Goal: Task Accomplishment & Management: Manage account settings

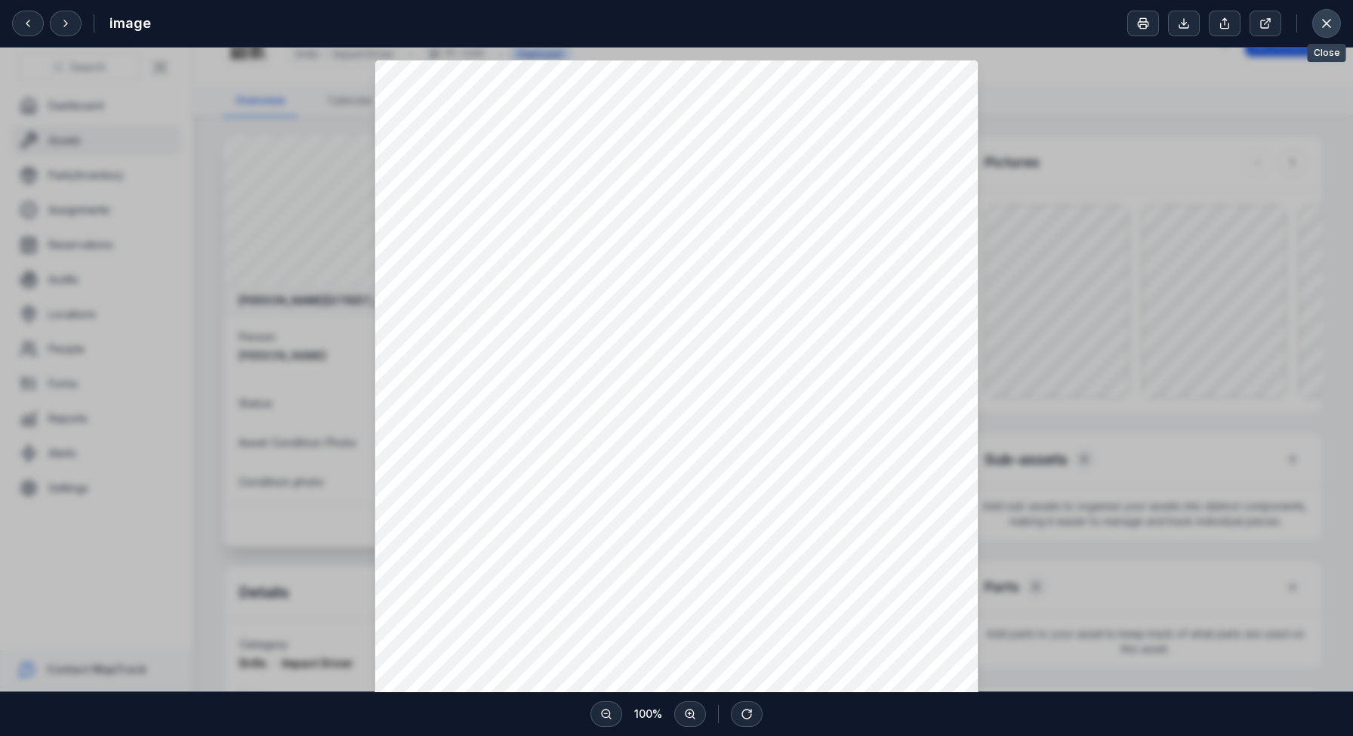
click at [1334, 21] on icon at bounding box center [1326, 23] width 15 height 15
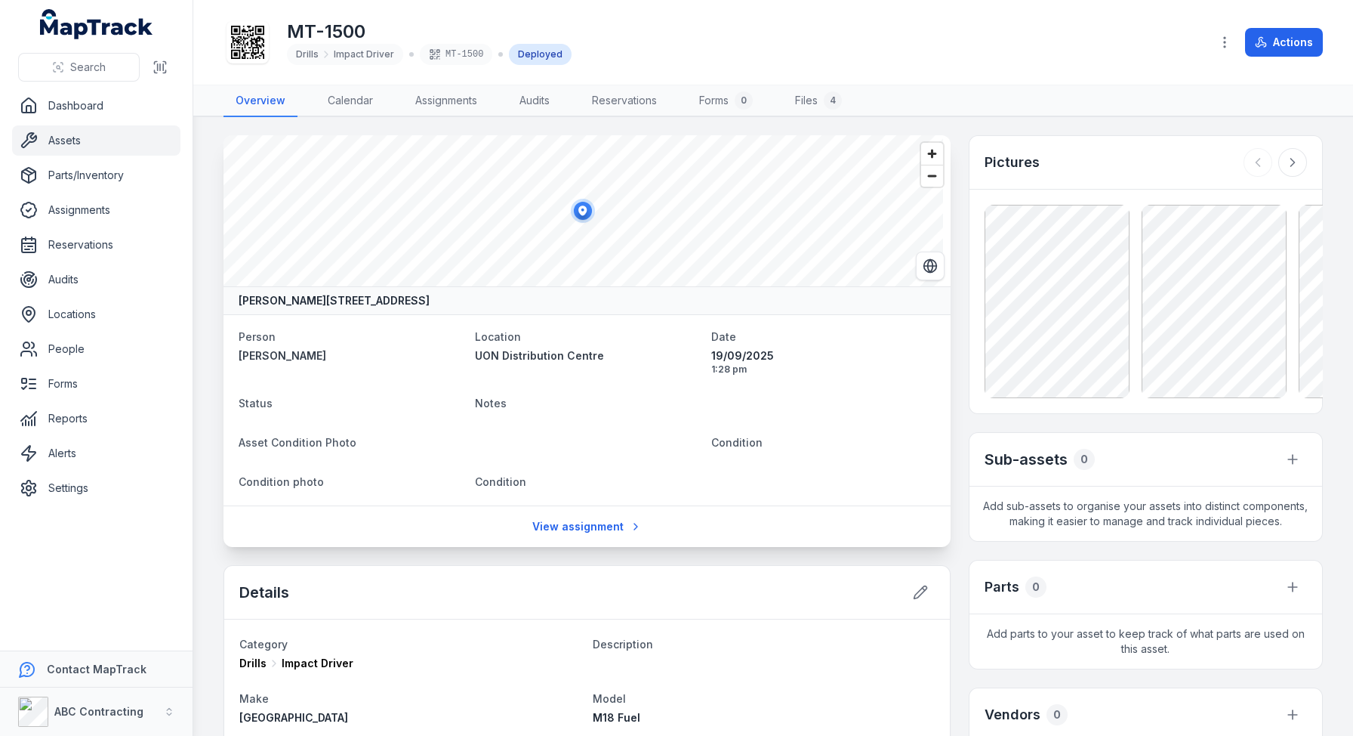
click at [53, 134] on link "Assets" at bounding box center [96, 140] width 168 height 30
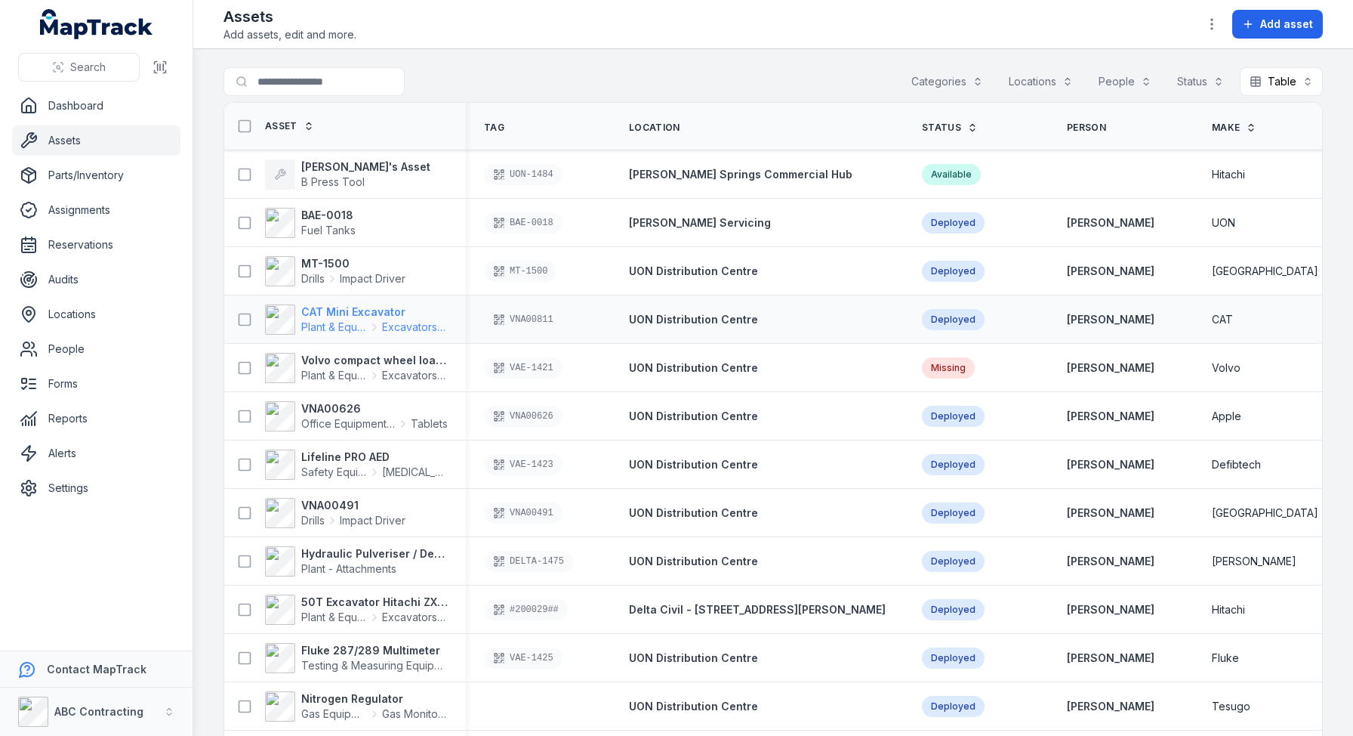
click at [339, 319] on span "Plant & Equipment" at bounding box center [334, 326] width 66 height 15
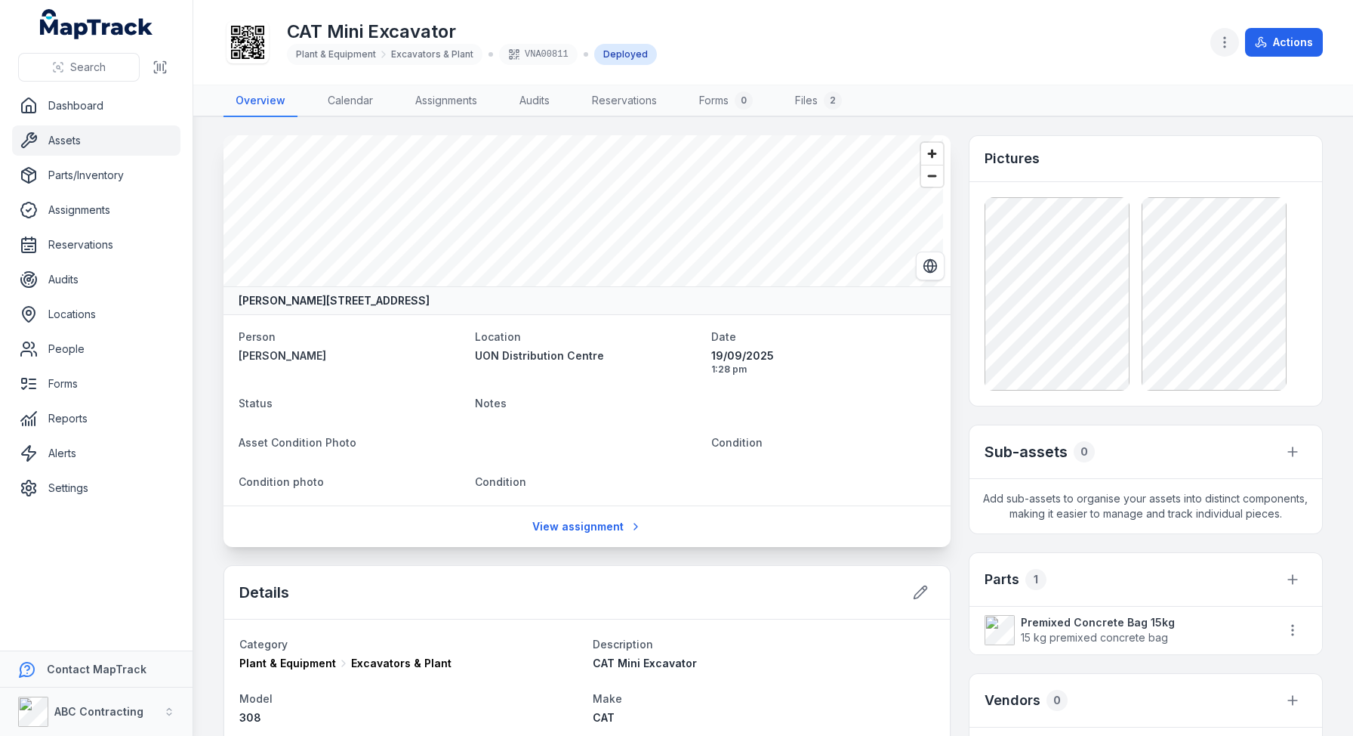
click at [1219, 42] on icon "button" at bounding box center [1225, 42] width 15 height 15
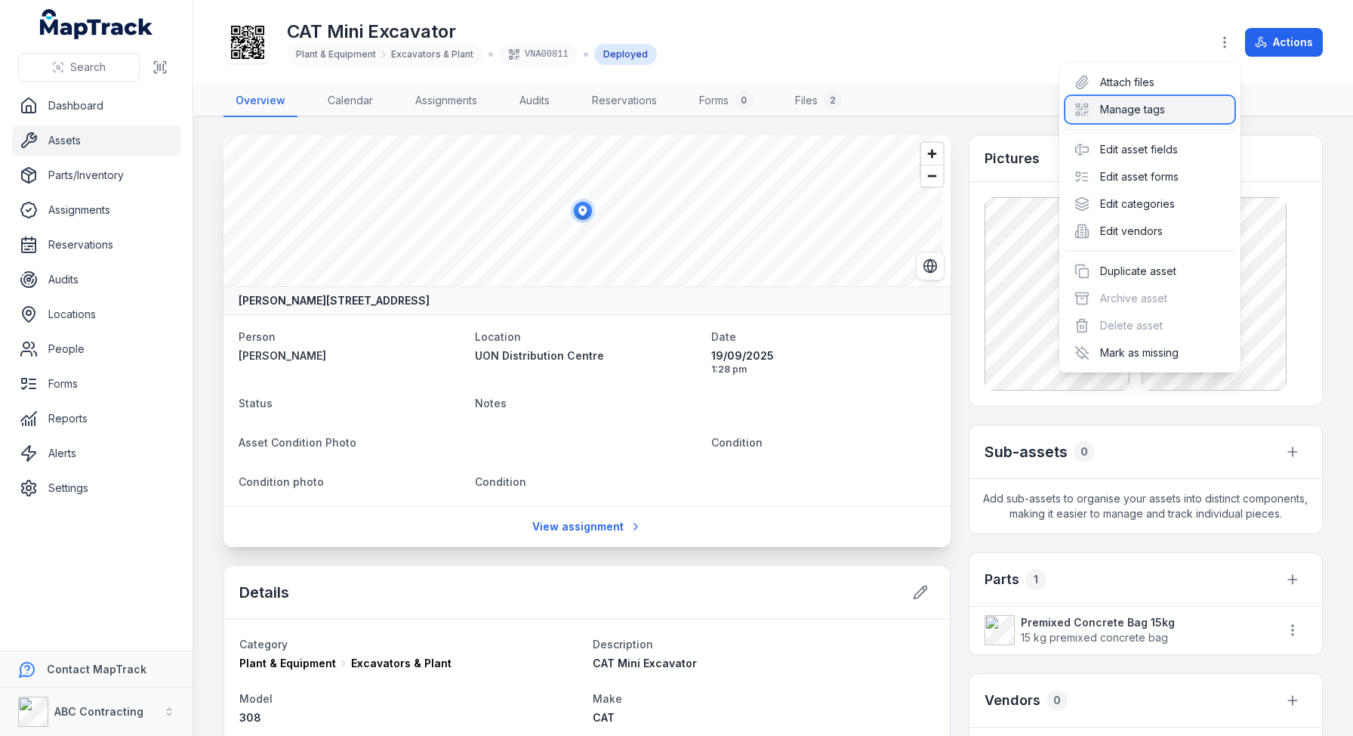
click at [1125, 111] on div "Manage tags" at bounding box center [1150, 109] width 169 height 27
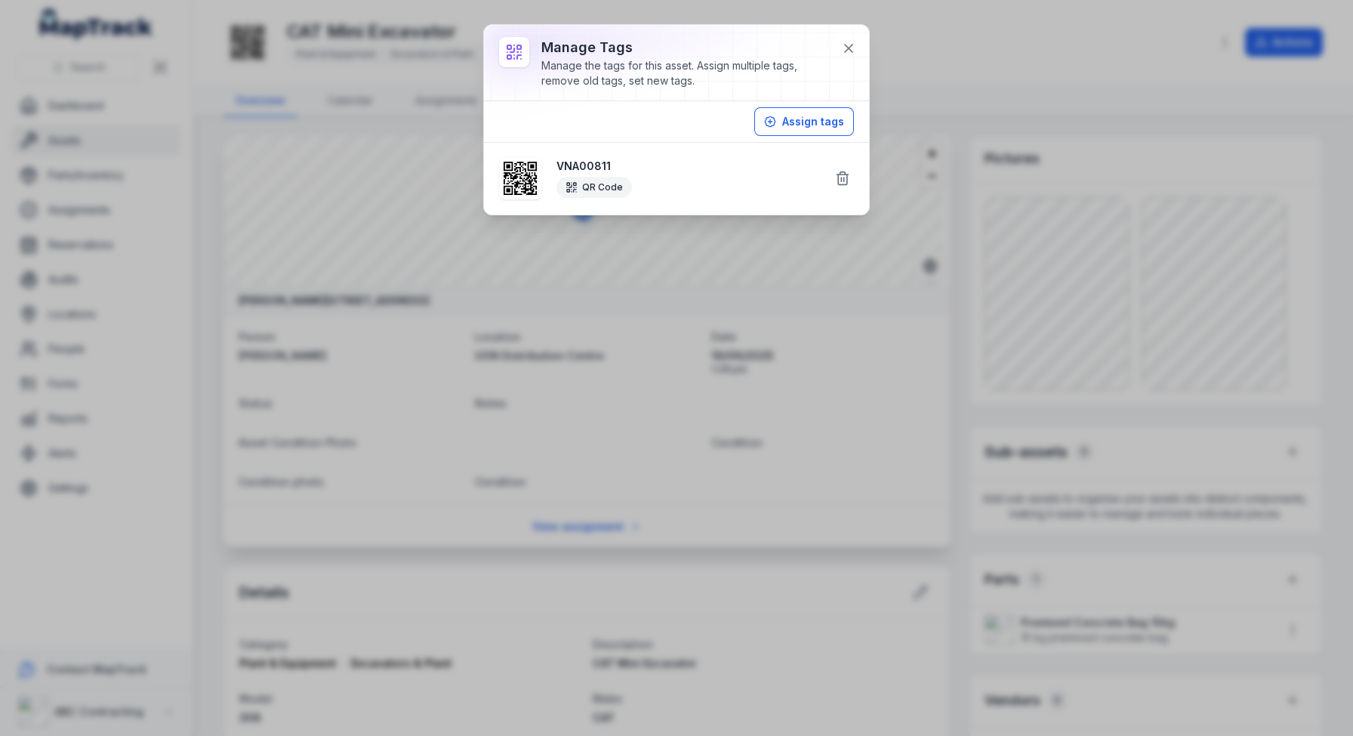
click at [603, 137] on div "Assign tags" at bounding box center [676, 122] width 385 height 42
click at [856, 51] on button at bounding box center [849, 48] width 29 height 29
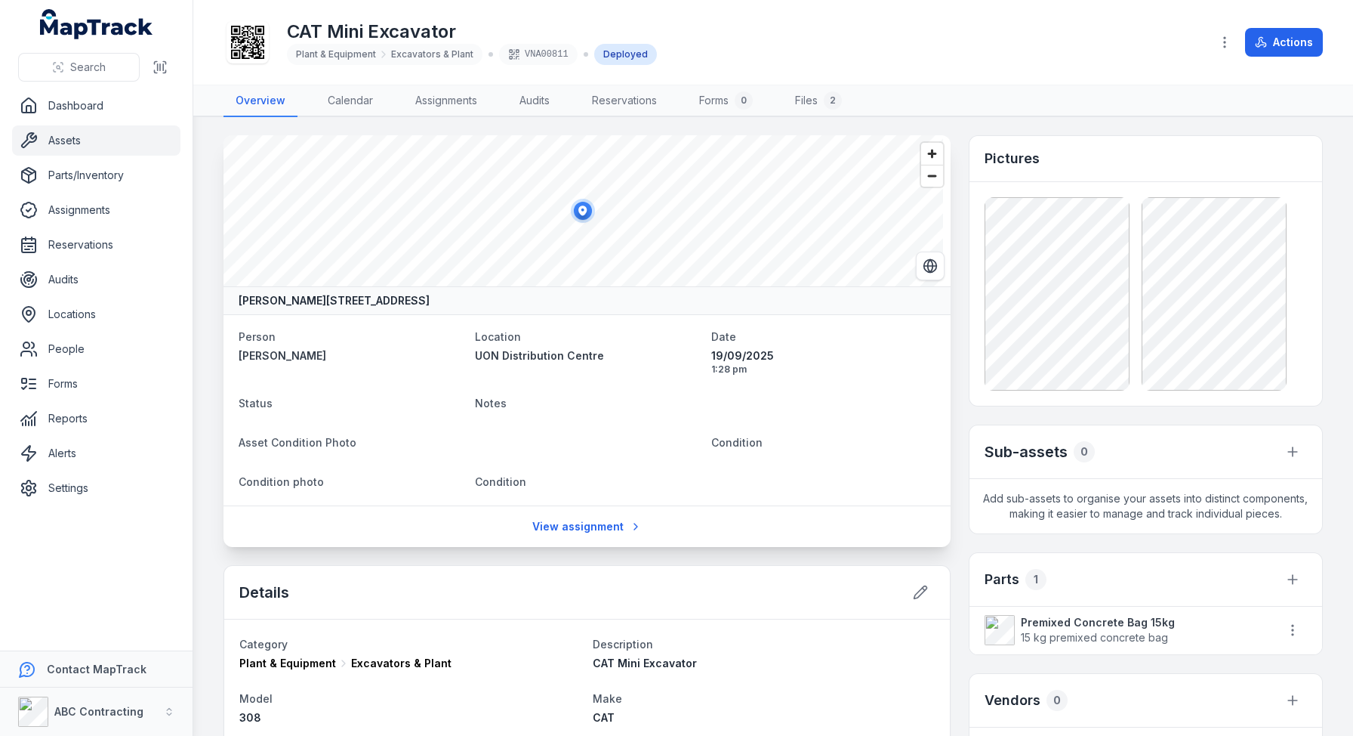
click at [856, 50] on div "CAT Mini Excavator Plant & Equipment Excavators & Plant VNA00811 Deployed" at bounding box center [711, 42] width 975 height 48
